Goal: Information Seeking & Learning: Learn about a topic

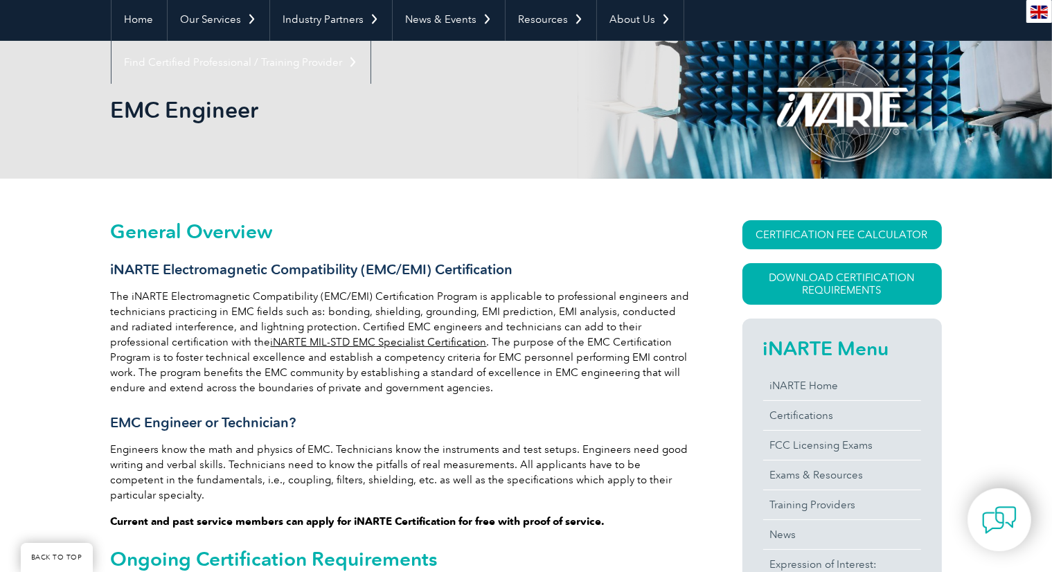
scroll to position [277, 0]
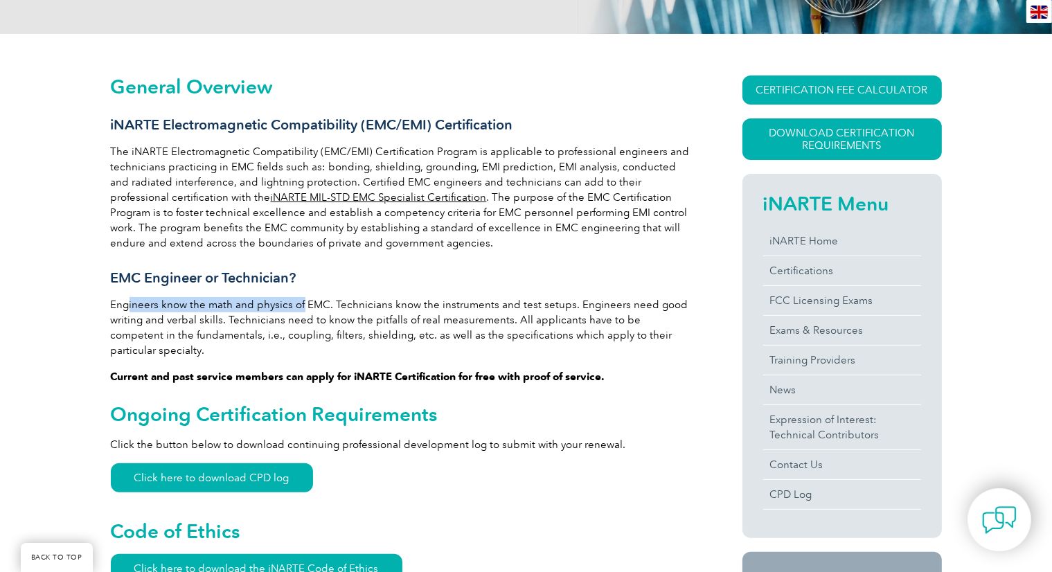
drag, startPoint x: 126, startPoint y: 303, endPoint x: 302, endPoint y: 303, distance: 175.9
click at [302, 303] on p "Engineers know the math and physics of EMC. Technicians know the instruments an…" at bounding box center [402, 327] width 582 height 61
drag, startPoint x: 139, startPoint y: 324, endPoint x: 290, endPoint y: 314, distance: 152.0
click at [290, 314] on p "Engineers know the math and physics of EMC. Technicians know the instruments an…" at bounding box center [402, 327] width 582 height 61
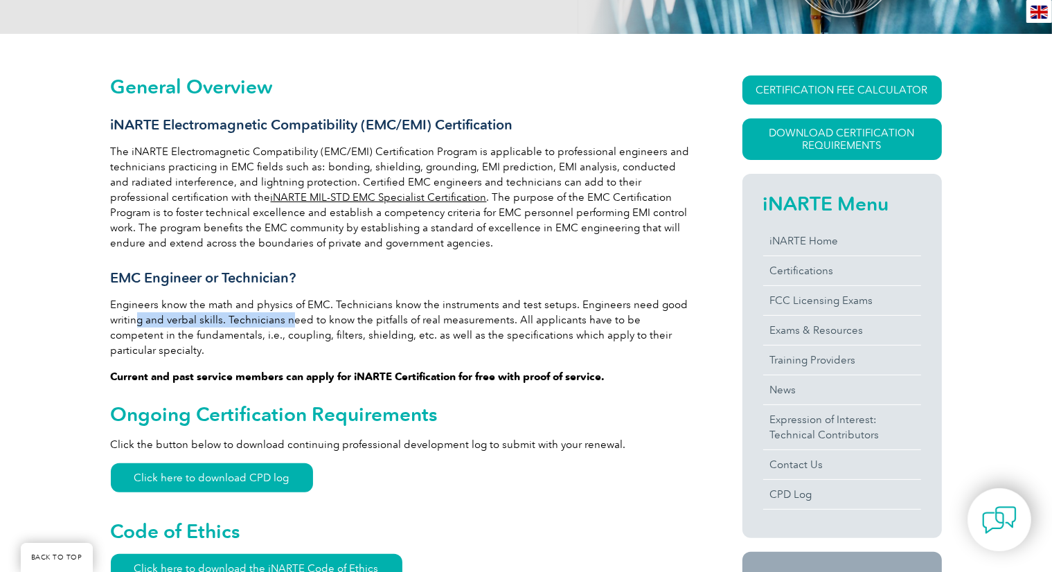
click at [290, 314] on p "Engineers know the math and physics of EMC. Technicians know the instruments an…" at bounding box center [402, 327] width 582 height 61
drag, startPoint x: 290, startPoint y: 314, endPoint x: 385, endPoint y: 314, distance: 94.9
click at [385, 314] on p "Engineers know the math and physics of EMC. Technicians know the instruments an…" at bounding box center [402, 327] width 582 height 61
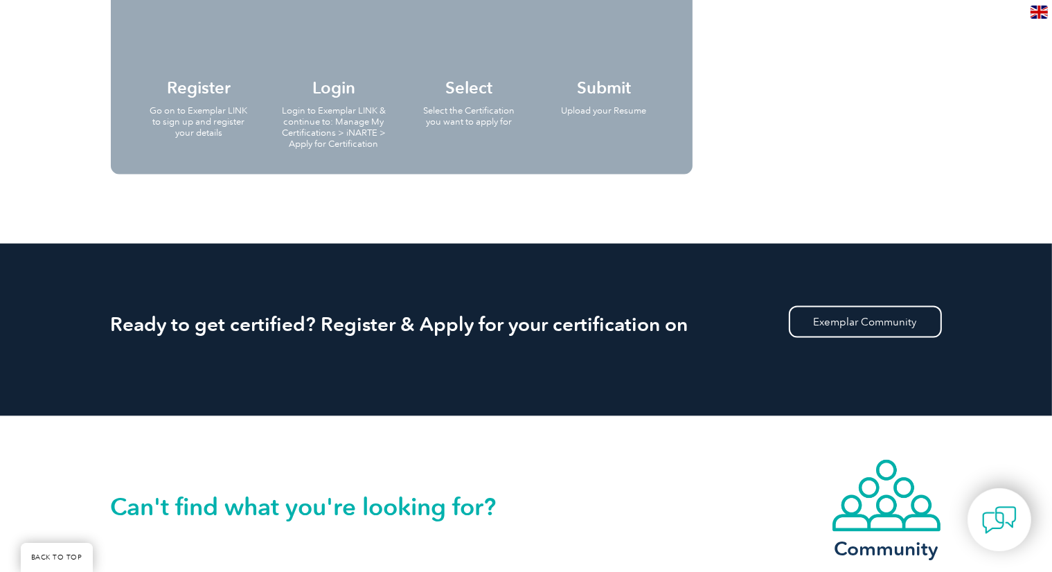
scroll to position [1662, 0]
